Goal: Communication & Community: Connect with others

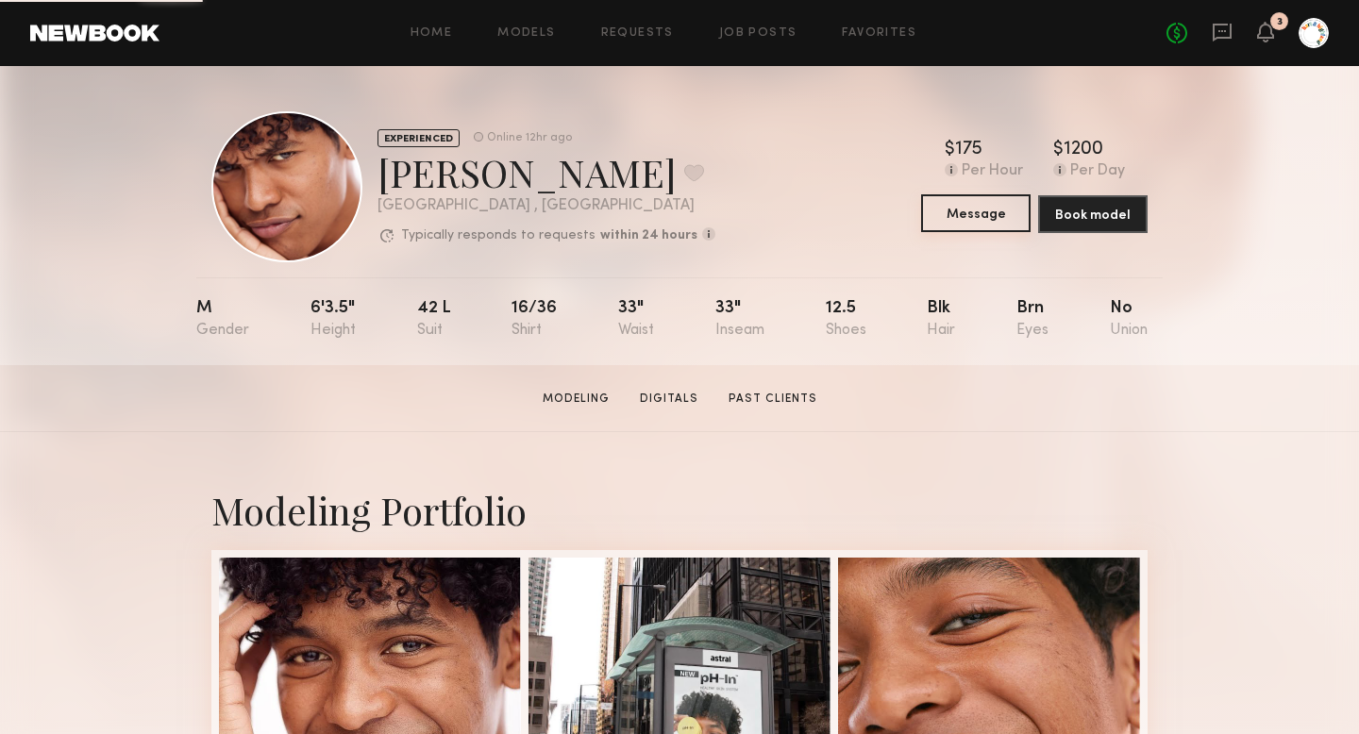
click at [971, 221] on button "Message" at bounding box center [975, 213] width 109 height 38
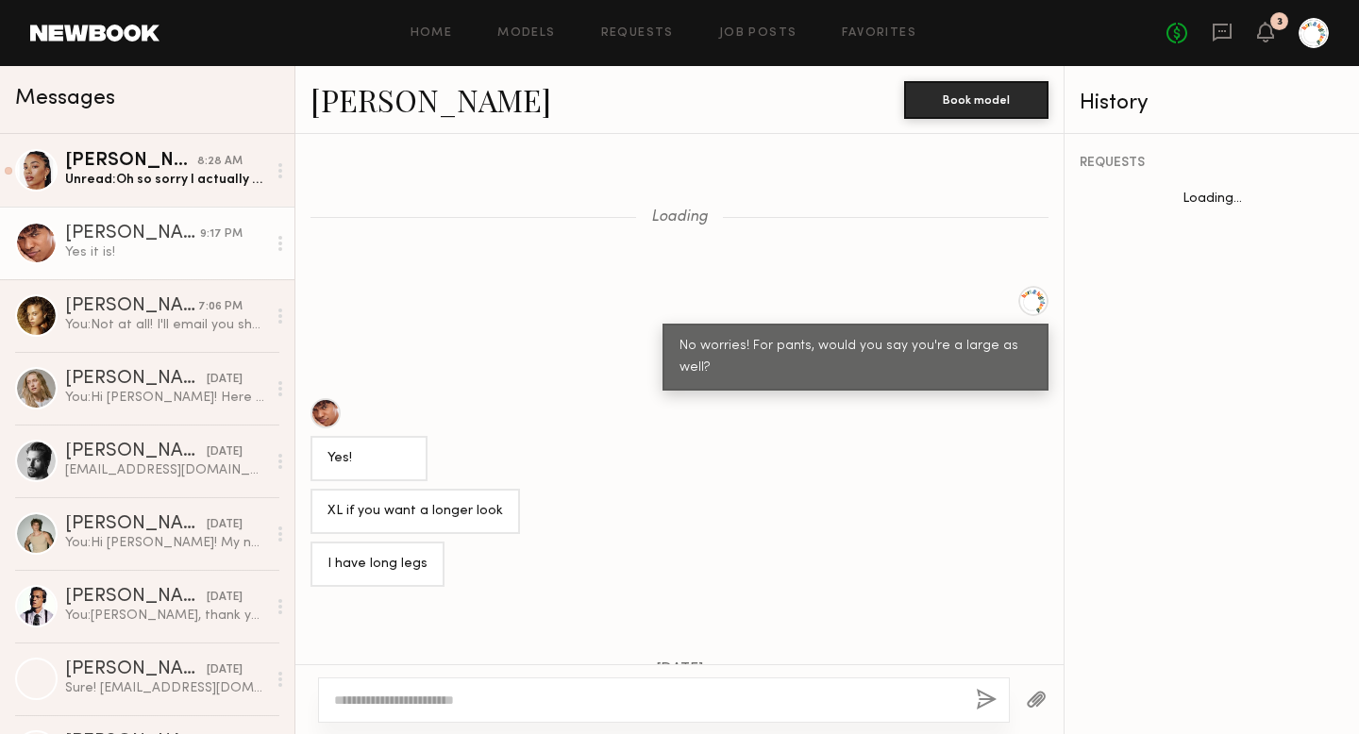
scroll to position [1415, 0]
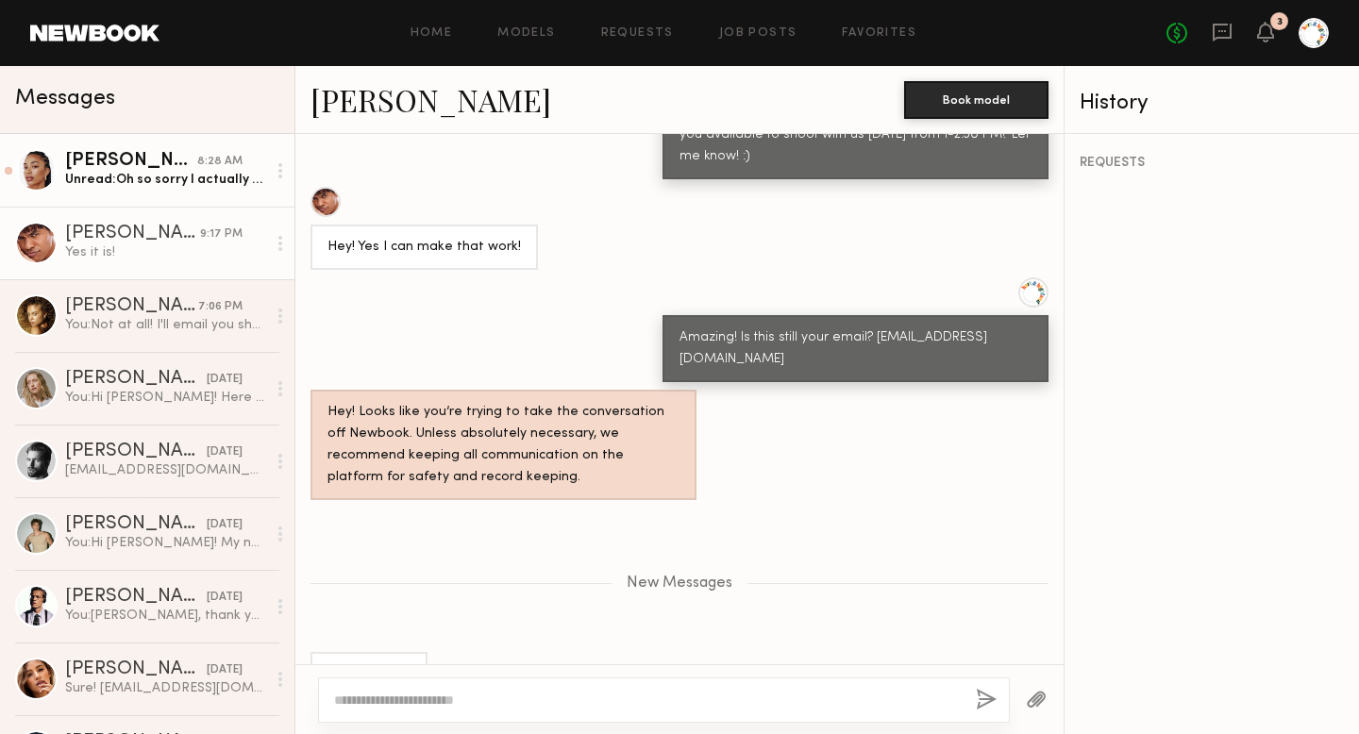
click at [172, 181] on div "Unread: Oh so sorry I actually am not available!" at bounding box center [165, 180] width 201 height 18
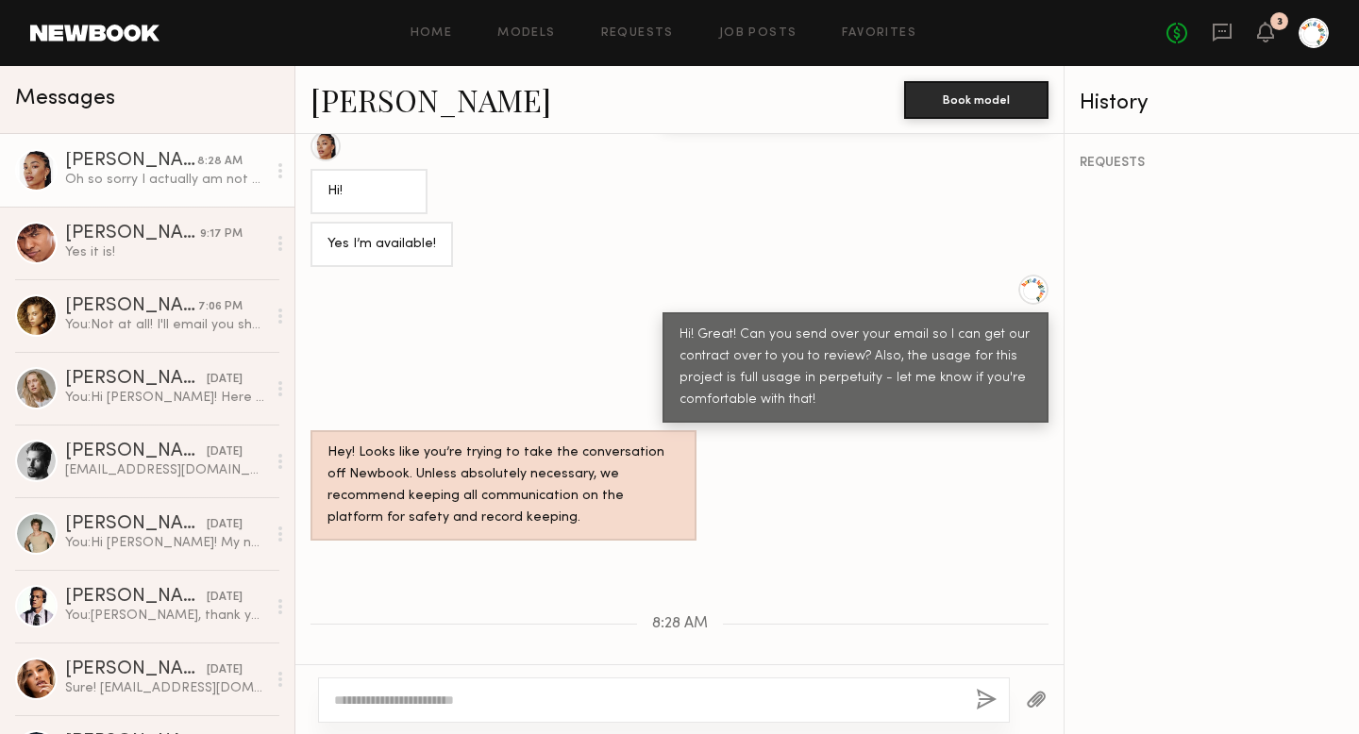
scroll to position [1420, 0]
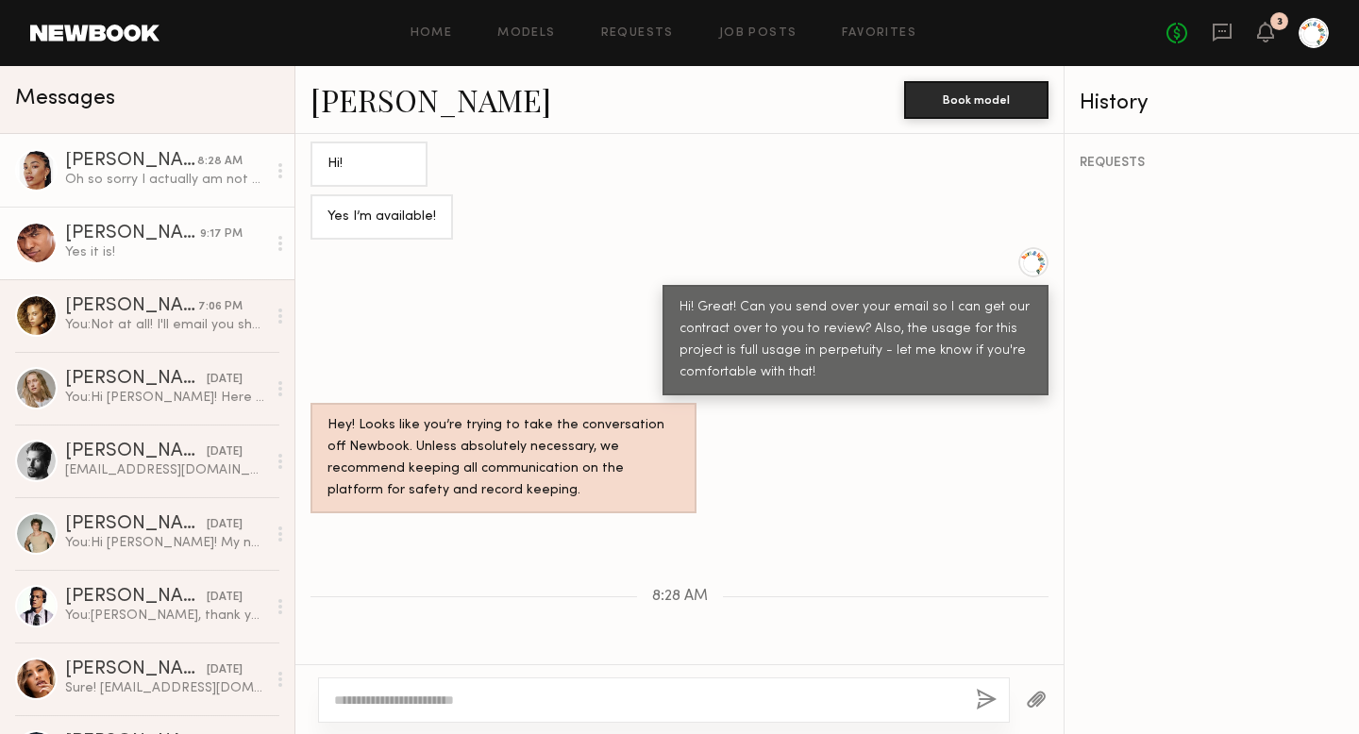
click at [109, 271] on link "[PERSON_NAME] 9:17 PM Yes it is!" at bounding box center [147, 243] width 294 height 73
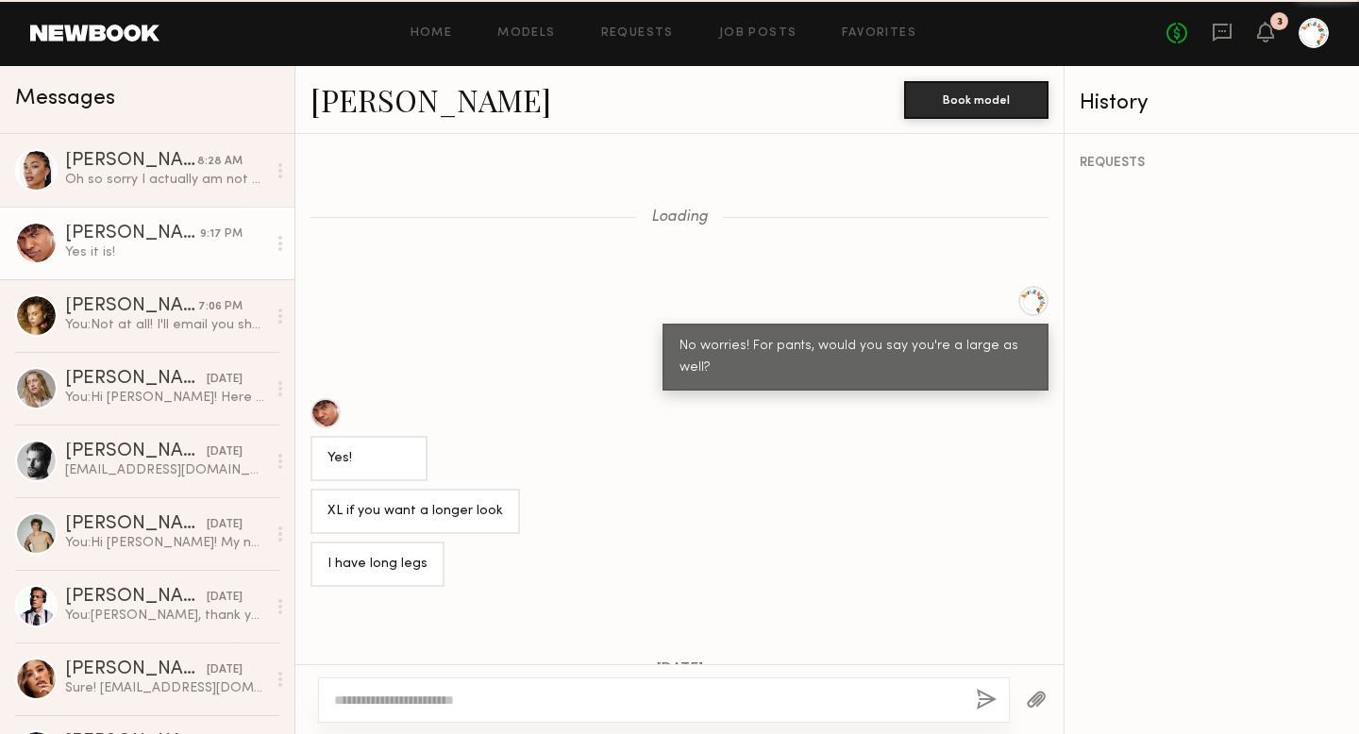
scroll to position [1271, 0]
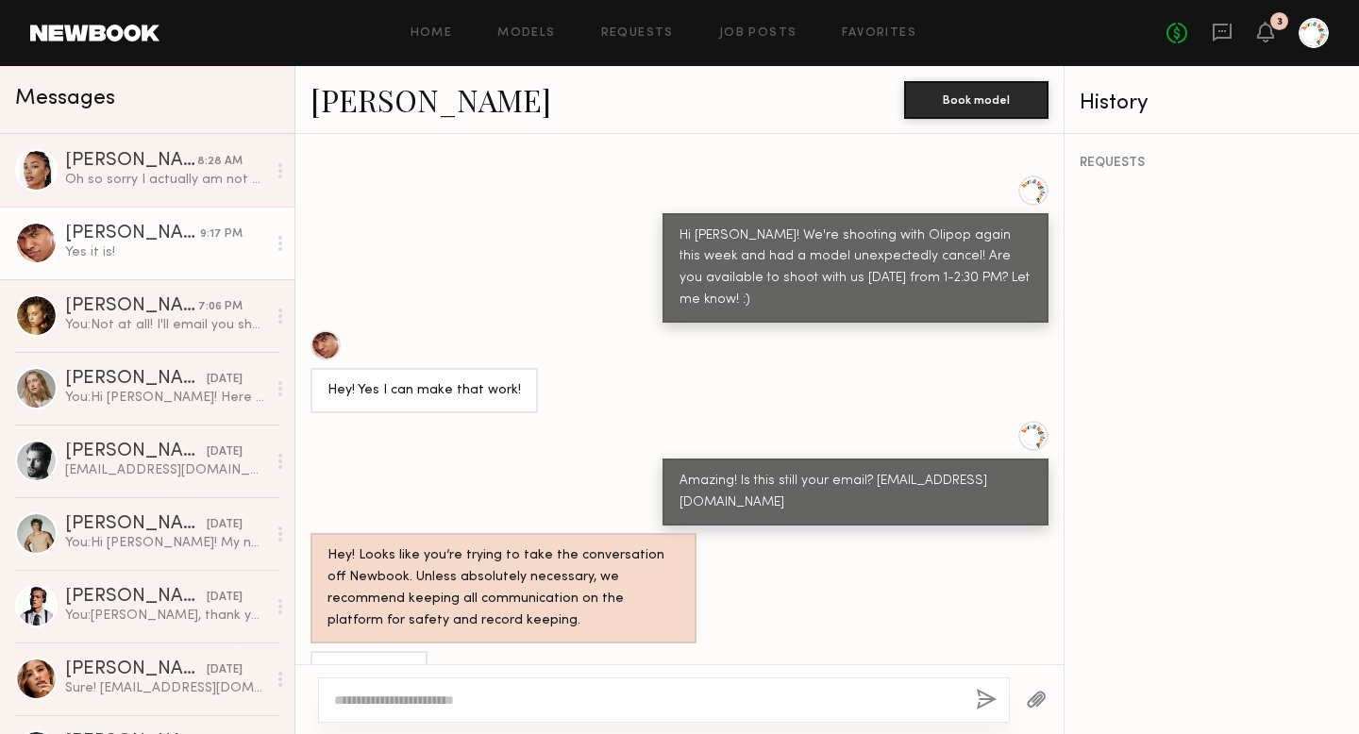
click at [516, 690] on div at bounding box center [664, 700] width 692 height 45
click at [514, 703] on textarea at bounding box center [647, 700] width 627 height 19
